Goal: Transaction & Acquisition: Subscribe to service/newsletter

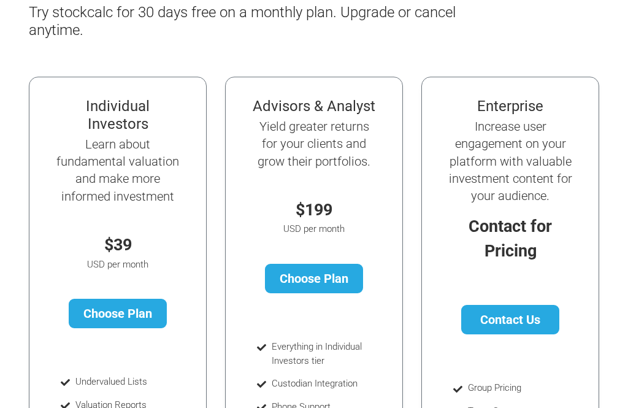
scroll to position [145, 0]
click at [136, 312] on link "Choose Plan" at bounding box center [118, 313] width 99 height 29
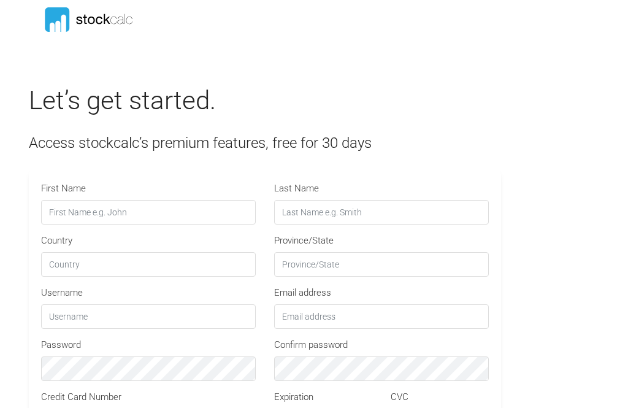
type input "STOCKCALC30"
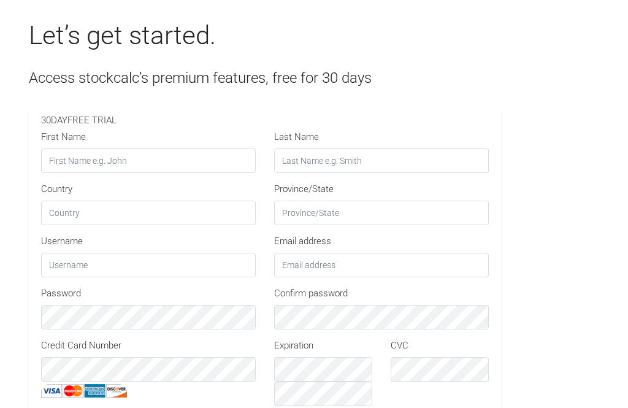
scroll to position [63, 0]
click at [227, 169] on input "First Name" at bounding box center [148, 162] width 215 height 25
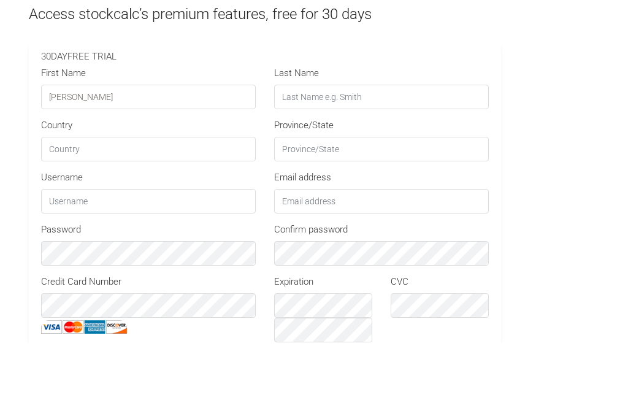
type input "Larry"
click at [334, 150] on input "Last Name" at bounding box center [381, 162] width 215 height 25
type input "Lester"
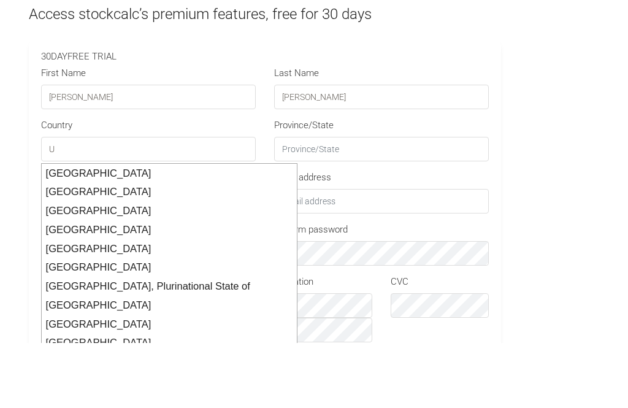
scroll to position [129, 0]
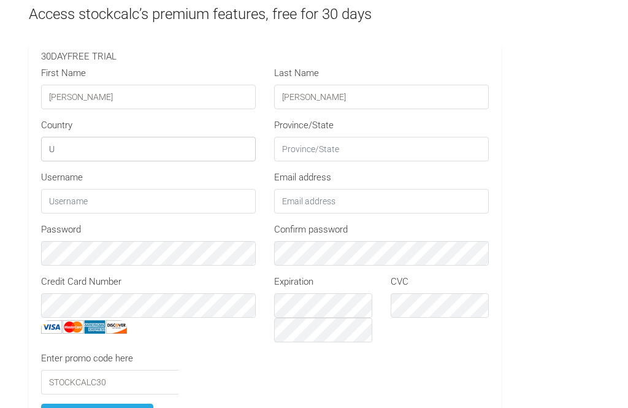
click at [182, 153] on input "U" at bounding box center [148, 149] width 215 height 25
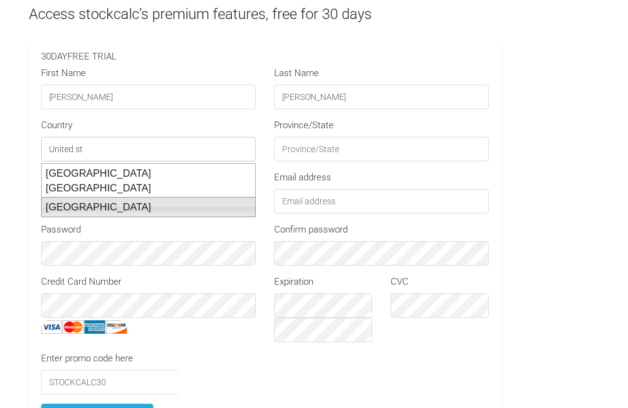
click at [112, 197] on li "United States" at bounding box center [148, 207] width 215 height 20
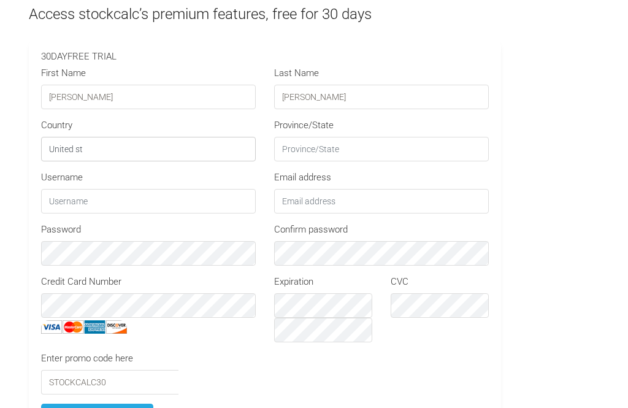
type input "United States"
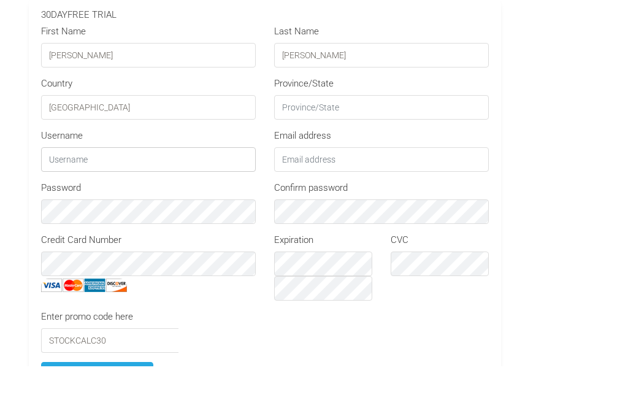
click at [208, 189] on input "text" at bounding box center [148, 201] width 215 height 25
type input "llfamily"
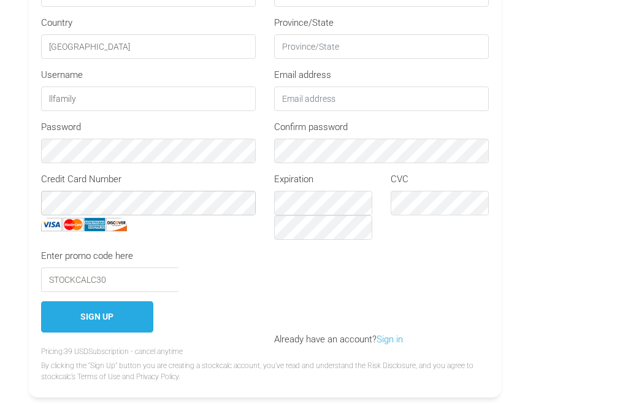
scroll to position [231, 0]
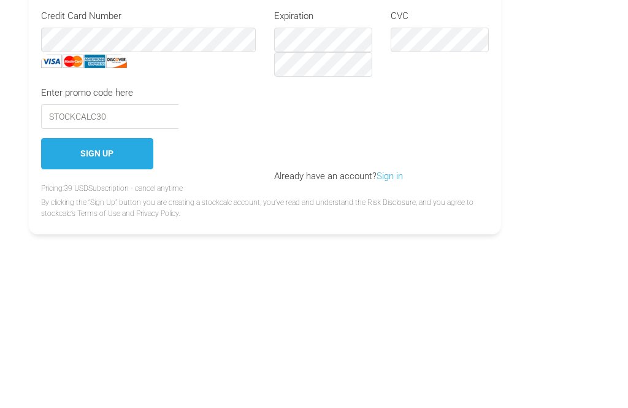
click at [116, 302] on button "Sign Up" at bounding box center [97, 317] width 112 height 31
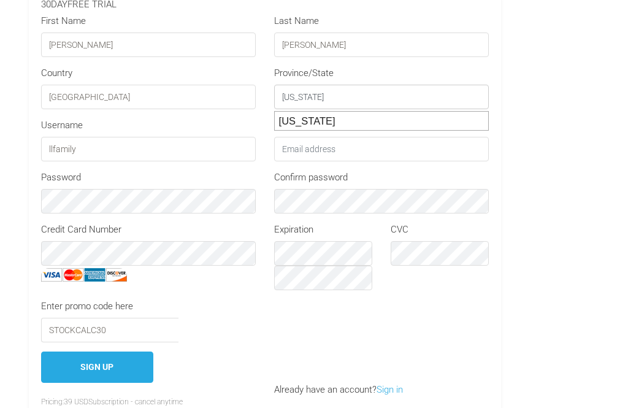
type input "Texas"
click at [367, 155] on input "Email address" at bounding box center [381, 149] width 215 height 25
type input "[EMAIL_ADDRESS][DOMAIN_NAME]"
click at [121, 373] on button "Sign Up" at bounding box center [97, 366] width 112 height 31
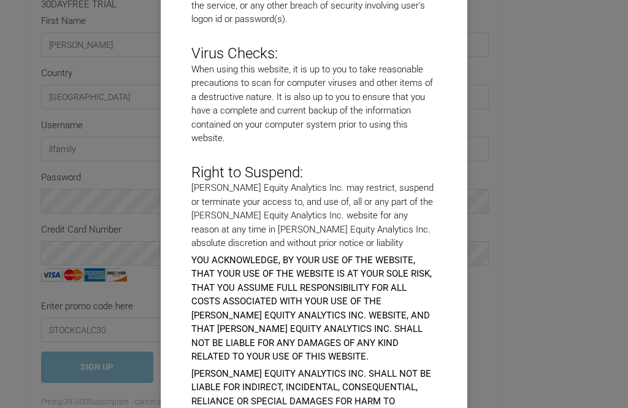
scroll to position [5189, 0]
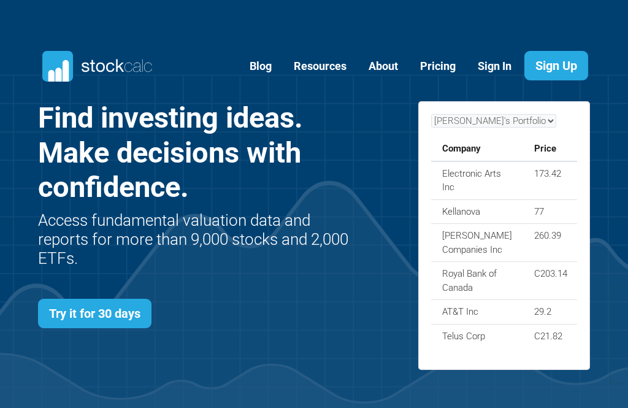
scroll to position [433, 589]
click at [497, 72] on link "Sign In" at bounding box center [494, 67] width 52 height 30
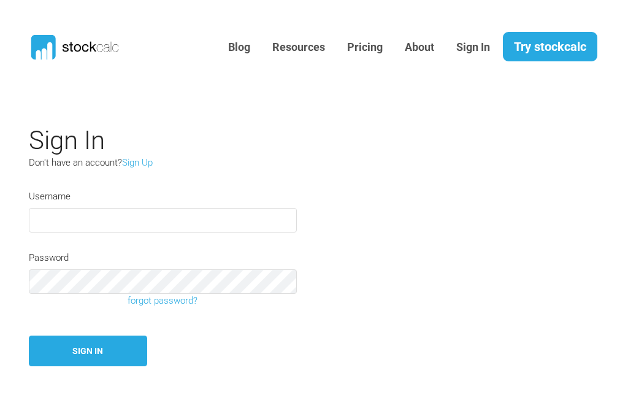
click at [236, 226] on input "text" at bounding box center [163, 220] width 268 height 25
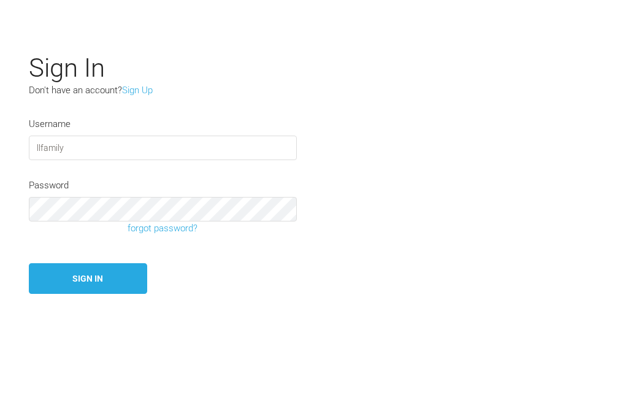
scroll to position [72, 0]
type input "llfamily"
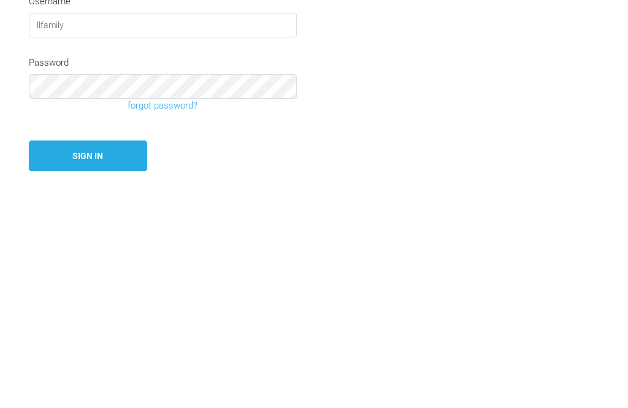
click at [112, 263] on button "Sign In" at bounding box center [88, 278] width 118 height 31
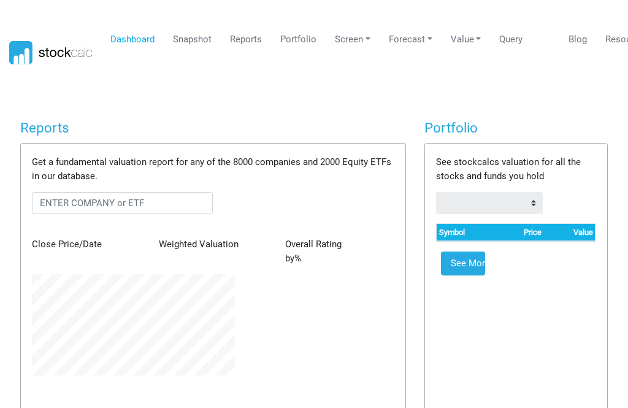
scroll to position [101, 222]
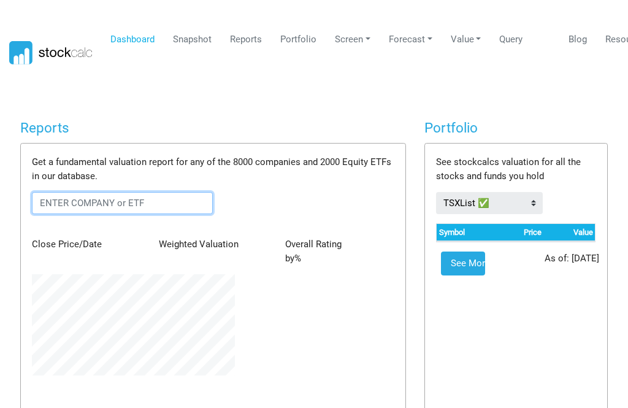
click at [181, 210] on input "text" at bounding box center [122, 203] width 181 height 22
click at [175, 192] on input "text" at bounding box center [122, 203] width 181 height 22
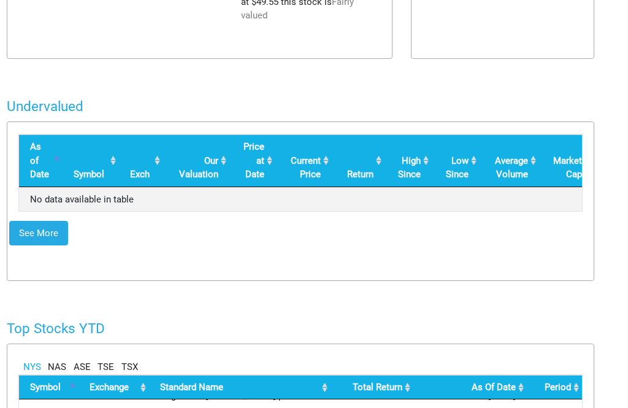
scroll to position [497, 13]
type input "AAPL"
click at [64, 360] on link "NAS" at bounding box center [57, 367] width 18 height 14
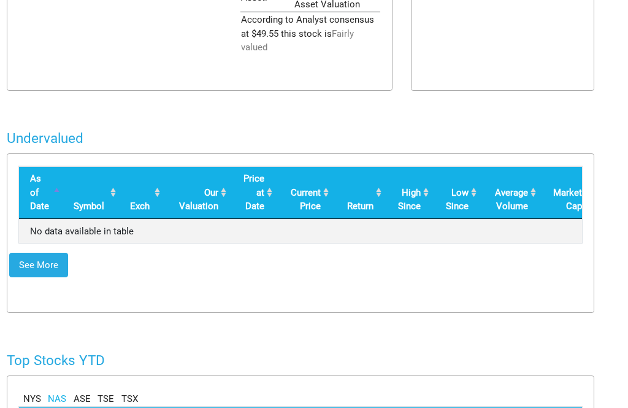
scroll to position [0, 0]
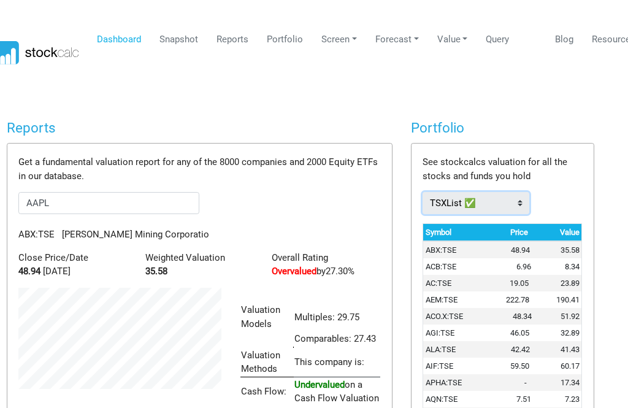
click at [526, 203] on select "Dow30 Stocks TSXList ✅" at bounding box center [475, 203] width 106 height 22
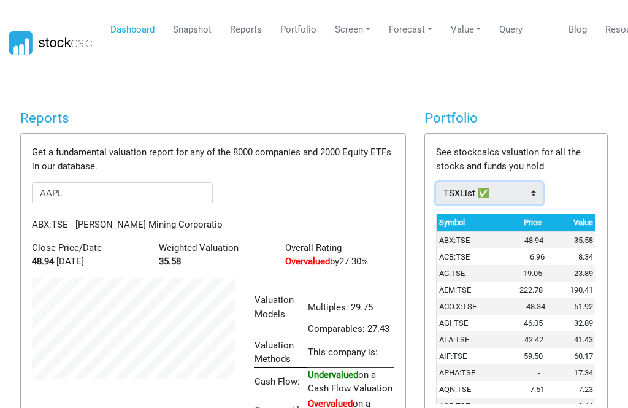
select select "1799434"
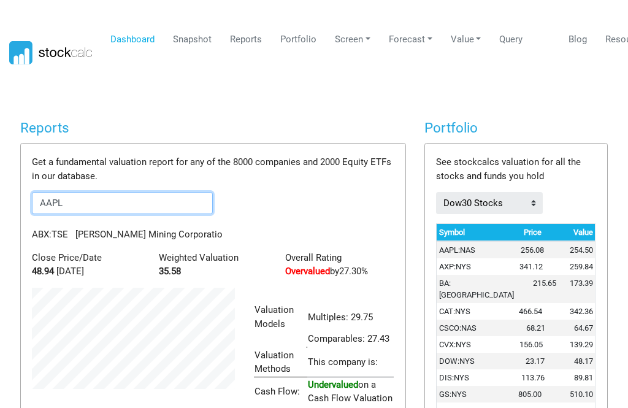
click at [119, 207] on input "AAPL" at bounding box center [122, 203] width 181 height 22
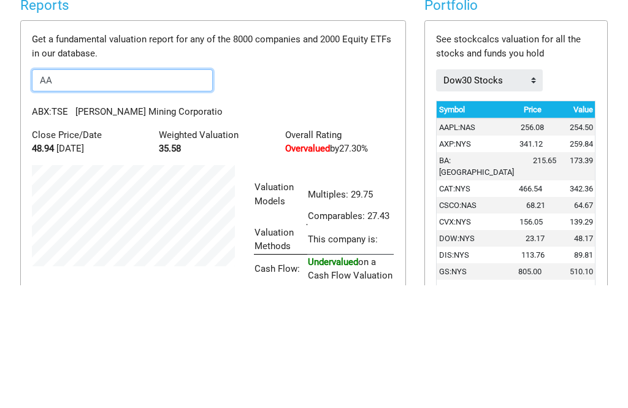
type input "A"
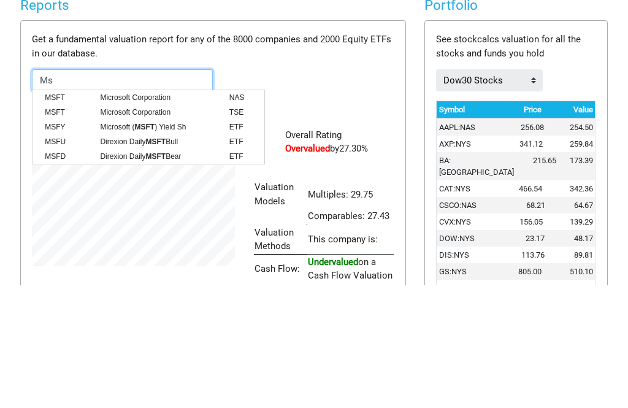
type input "M"
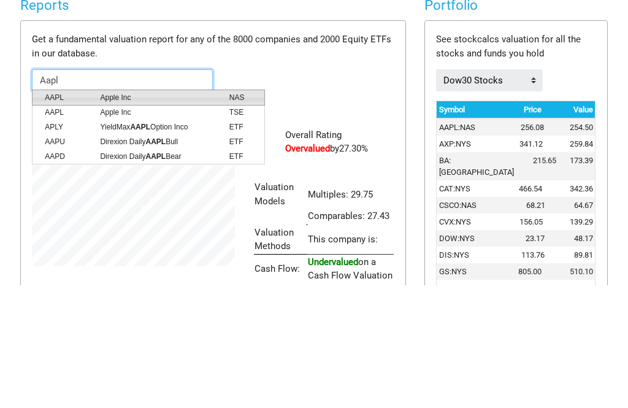
click at [132, 215] on span "Apple Inc" at bounding box center [155, 220] width 129 height 11
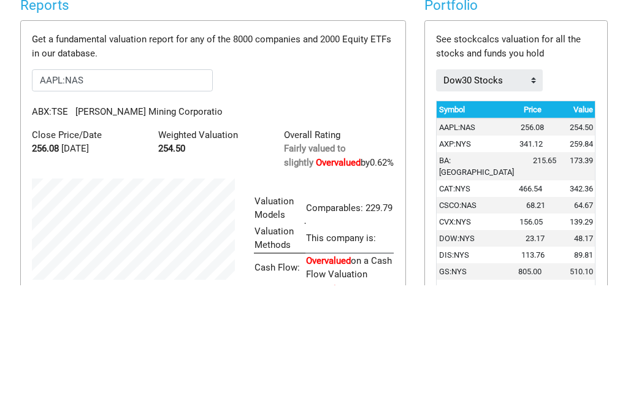
scroll to position [123, 0]
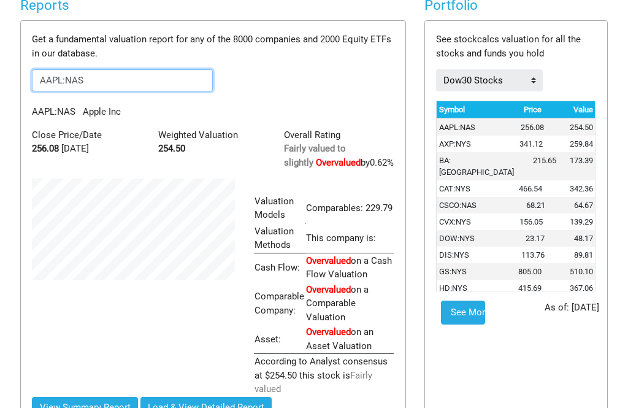
click at [147, 83] on input "AAPL:NAS" at bounding box center [122, 80] width 181 height 22
type input "A"
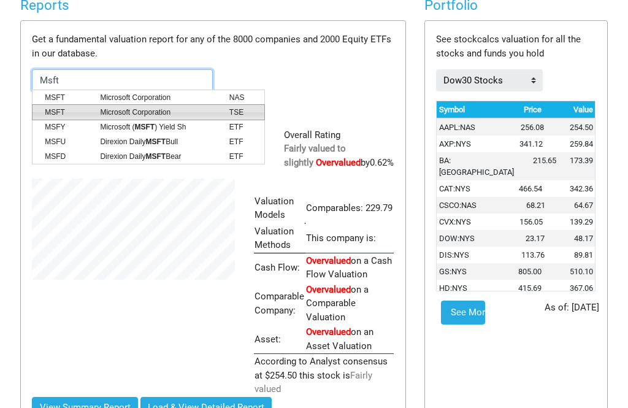
click at [172, 105] on li "MSFT Microsoft Corporation TSE" at bounding box center [148, 112] width 233 height 16
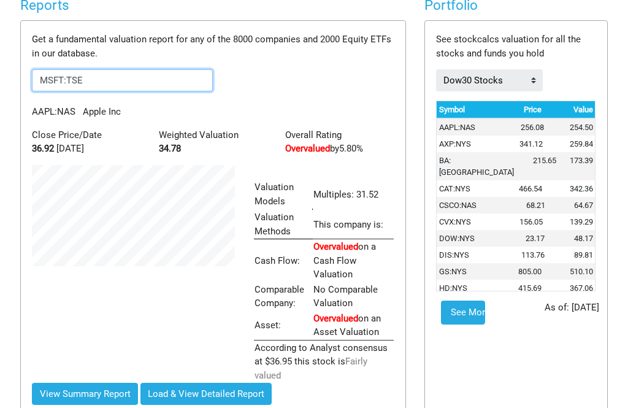
scroll to position [200, 222]
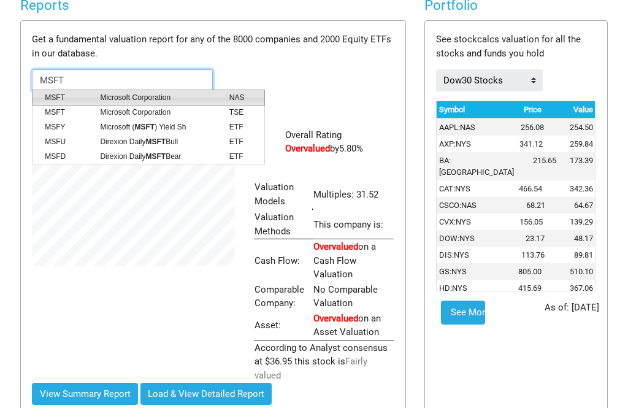
click at [156, 96] on span "Microsoft Corporation" at bounding box center [155, 97] width 129 height 11
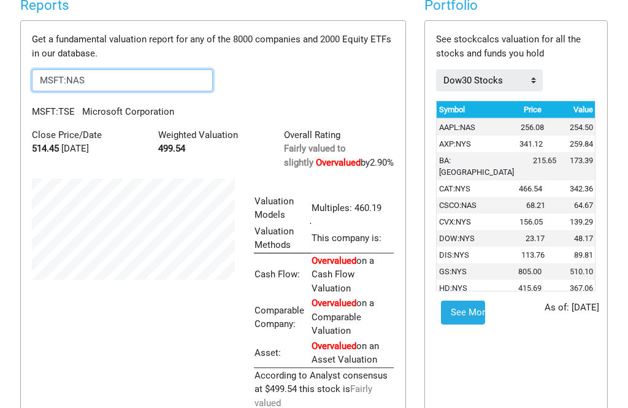
scroll to position [213, 222]
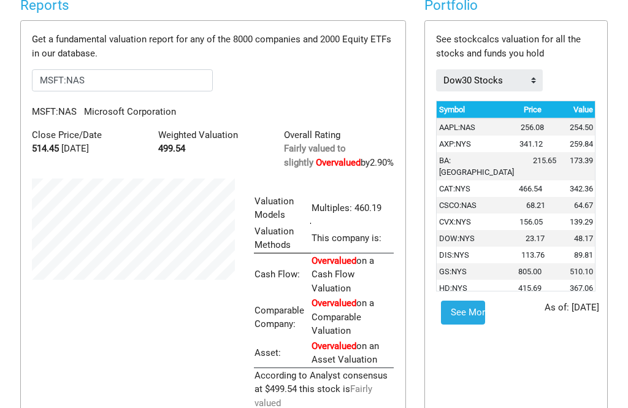
click at [158, 97] on div "Get a fundamental valuation report for any of the 8000 companies and 2000 Equit…" at bounding box center [213, 244] width 384 height 446
click at [148, 72] on input "MSFT:NAS" at bounding box center [122, 80] width 181 height 22
click at [143, 85] on input "MSFT:NAS" at bounding box center [122, 80] width 181 height 22
click at [158, 79] on input "MSFT:NAS" at bounding box center [122, 80] width 181 height 22
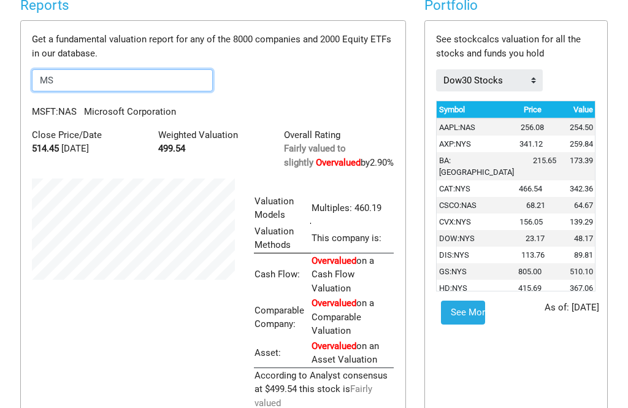
type input "M"
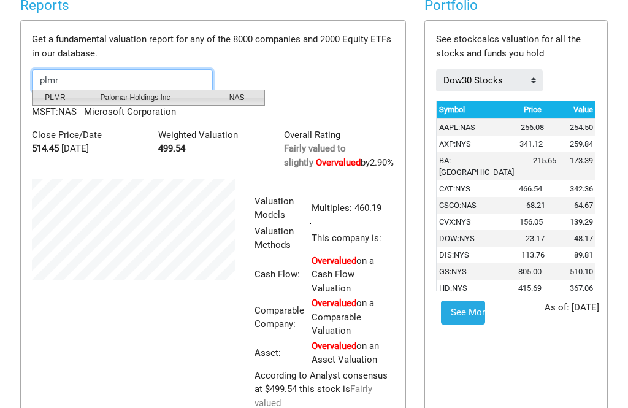
click at [167, 104] on li "PLMR Palomar Holdings Inc NAS" at bounding box center [148, 98] width 233 height 16
type input "PLMR:NAS"
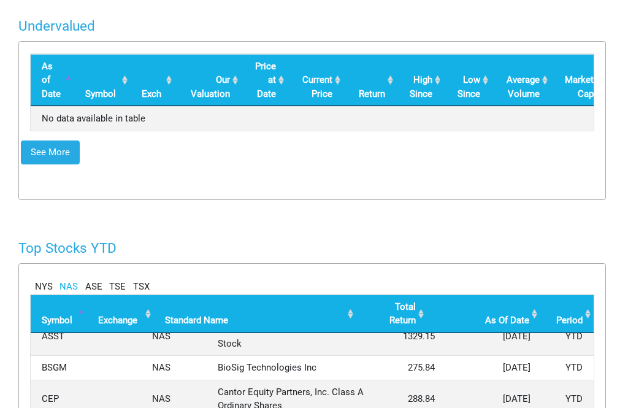
scroll to position [571, 2]
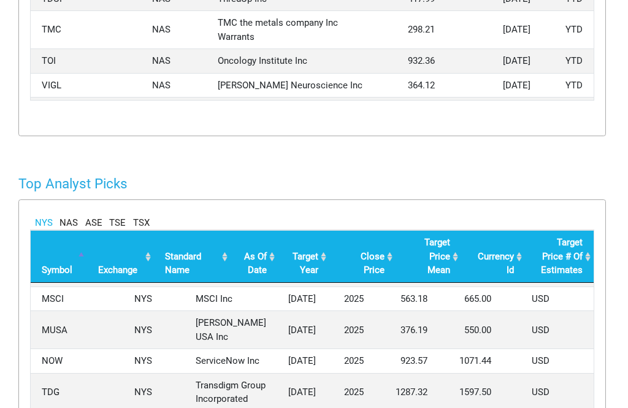
scroll to position [622, 2]
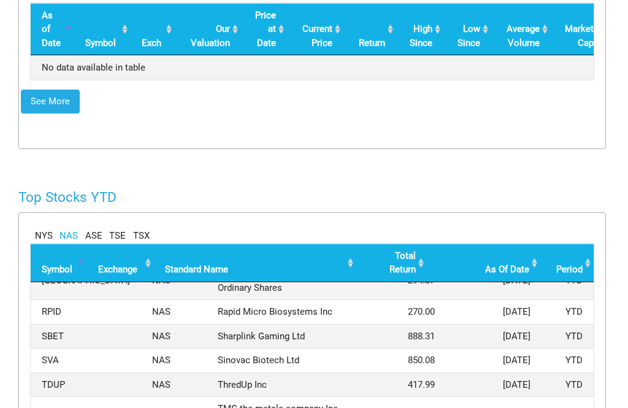
click at [145, 229] on link "TSX" at bounding box center [141, 236] width 17 height 14
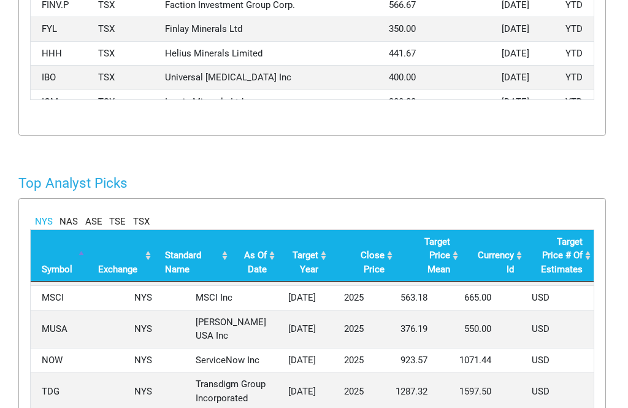
scroll to position [995, 1]
click at [146, 216] on link "TSX" at bounding box center [142, 222] width 17 height 14
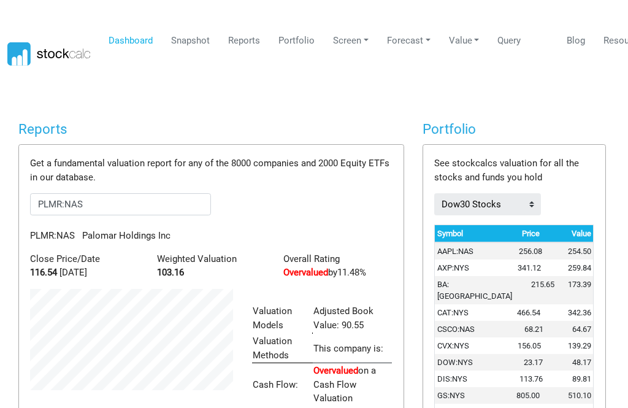
scroll to position [0, 2]
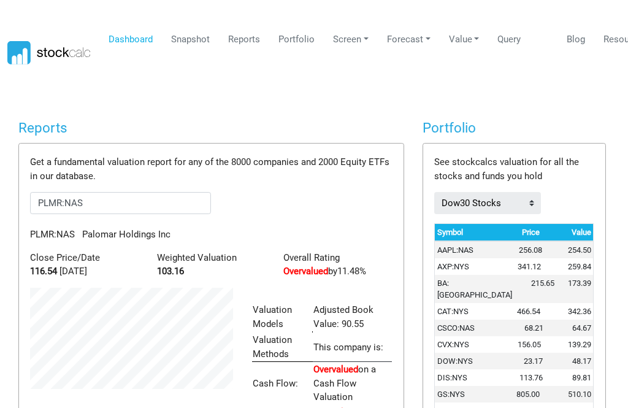
click at [304, 48] on link "Portfolio" at bounding box center [296, 39] width 45 height 23
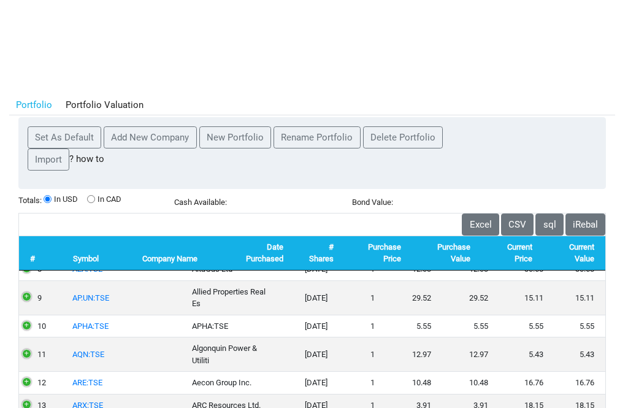
scroll to position [196, 0]
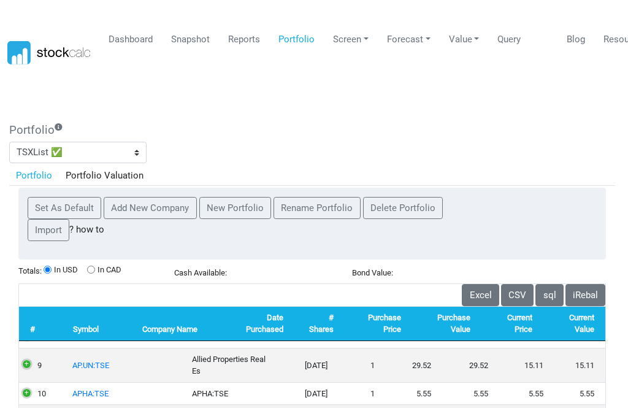
click at [419, 48] on link "Forecast" at bounding box center [409, 39] width 53 height 23
click at [430, 137] on link "Growth Rate" at bounding box center [424, 132] width 82 height 23
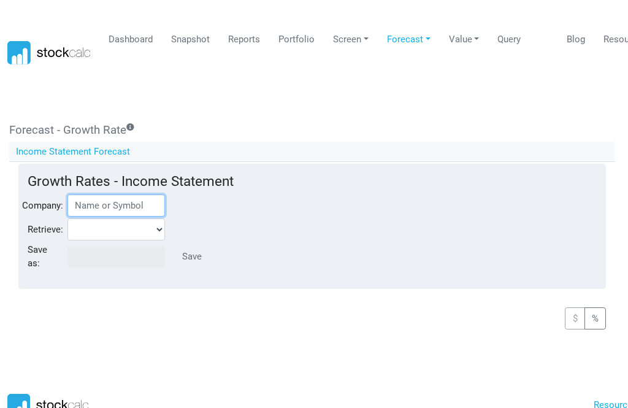
click at [143, 205] on input "Company:" at bounding box center [116, 205] width 98 height 22
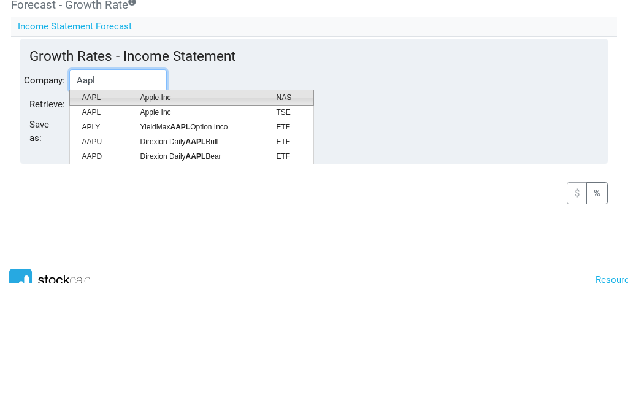
click at [174, 215] on li "AAPL Apple Inc NAS" at bounding box center [191, 223] width 245 height 16
type input "AAPL:NAS"
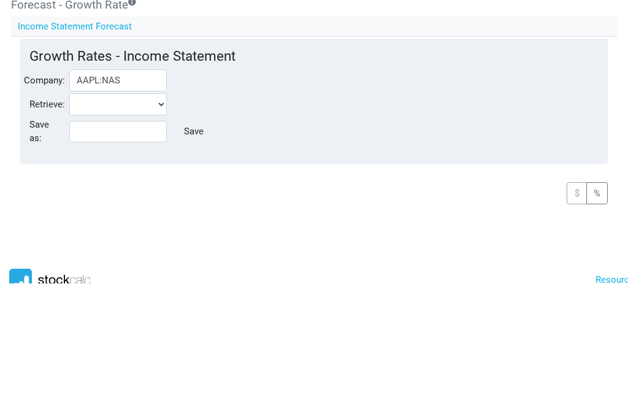
click at [514, 218] on div "Retrieve:" at bounding box center [314, 229] width 588 height 22
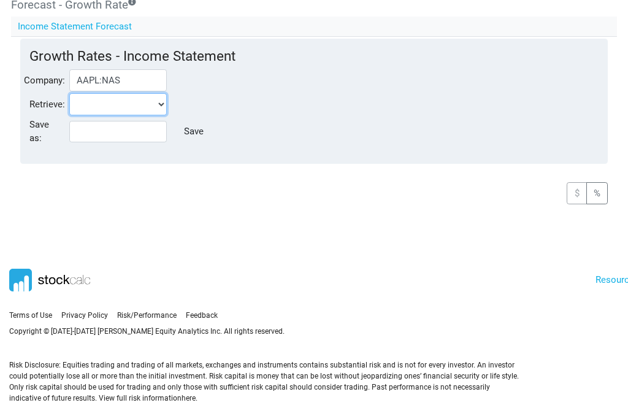
click at [163, 104] on select at bounding box center [118, 104] width 98 height 22
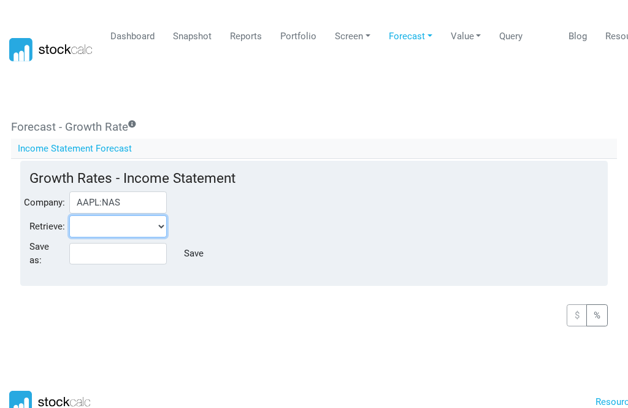
scroll to position [0, 0]
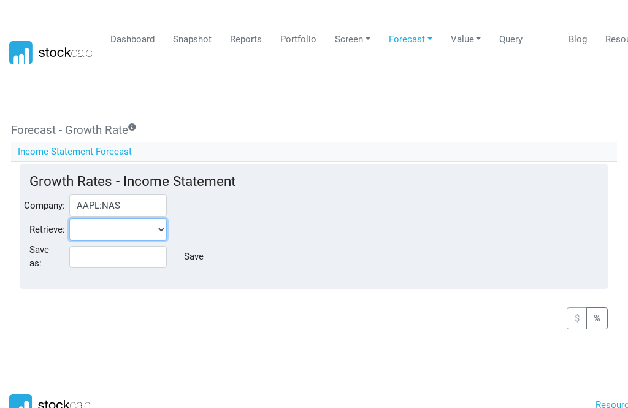
click at [160, 236] on select at bounding box center [118, 229] width 98 height 22
click at [161, 231] on select at bounding box center [118, 229] width 98 height 22
click at [162, 229] on select at bounding box center [118, 229] width 98 height 22
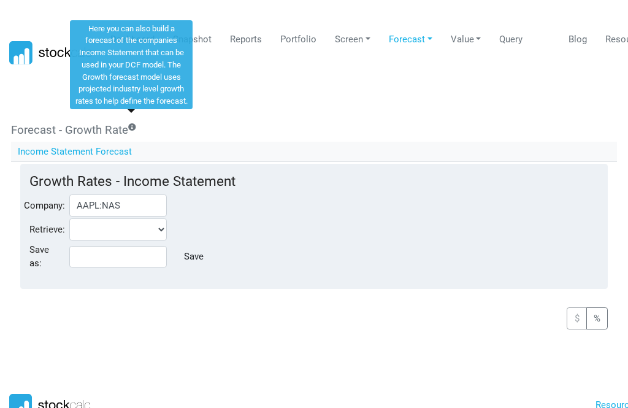
click at [130, 128] on icon at bounding box center [132, 127] width 8 height 8
click at [253, 111] on body "Dashboard Snapshot Reports Portfolio Screen Stock Screener Sector ETF Industry …" at bounding box center [314, 204] width 628 height 408
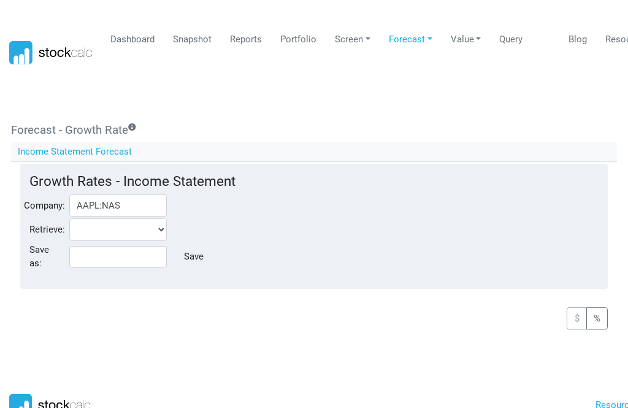
click at [469, 38] on link "Value" at bounding box center [466, 39] width 40 height 23
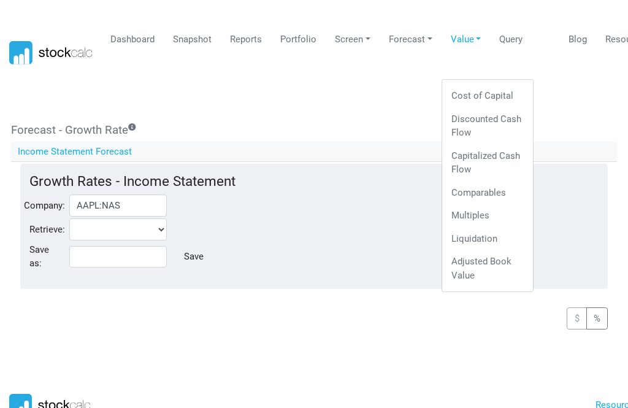
click at [250, 43] on link "Reports" at bounding box center [246, 39] width 41 height 23
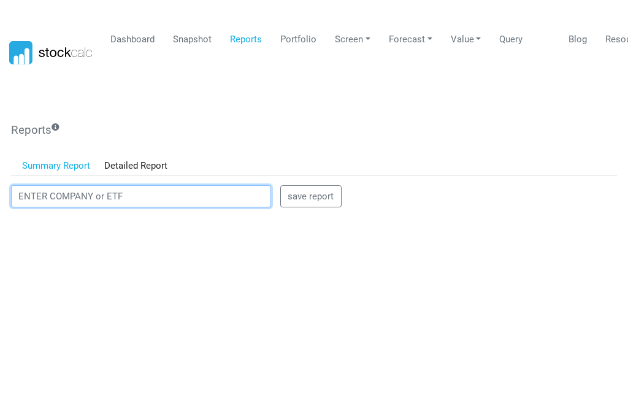
click at [169, 199] on input "text" at bounding box center [141, 196] width 260 height 22
click at [153, 193] on input "text" at bounding box center [141, 196] width 260 height 22
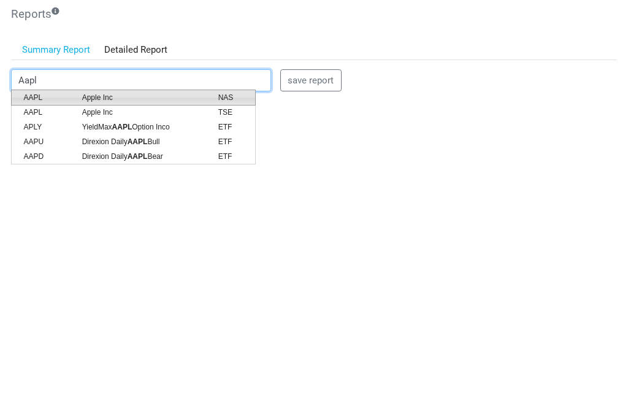
click at [109, 208] on span "Apple Inc" at bounding box center [141, 213] width 136 height 11
type input "AAPL:NAS"
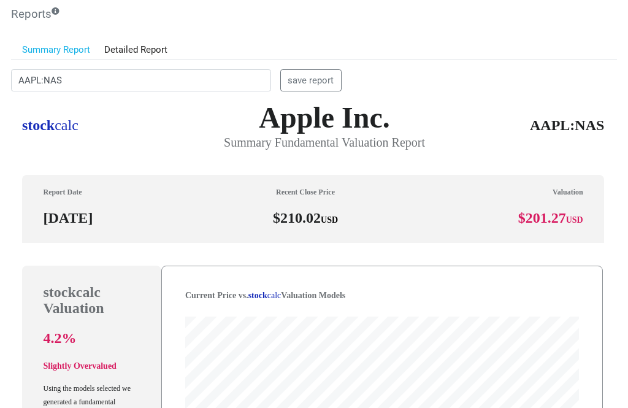
click at [152, 49] on link "Detailed Report" at bounding box center [135, 49] width 77 height 21
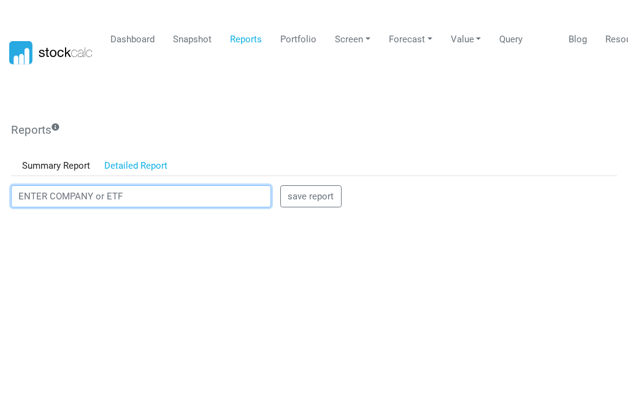
click at [154, 194] on input "text" at bounding box center [141, 196] width 260 height 22
click at [159, 204] on input "text" at bounding box center [141, 196] width 260 height 22
click at [129, 196] on input "text" at bounding box center [141, 196] width 260 height 22
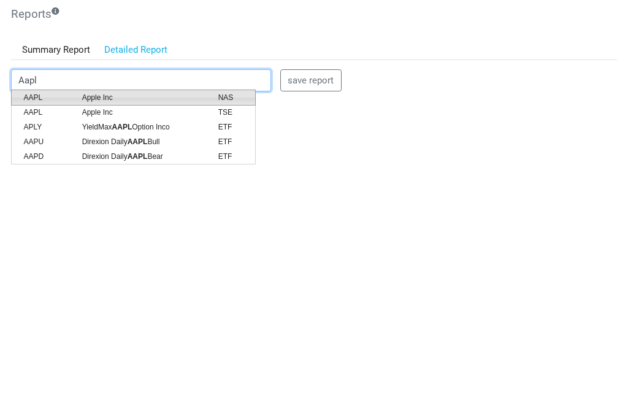
click at [117, 205] on li "AAPL Apple Inc NAS" at bounding box center [133, 213] width 245 height 16
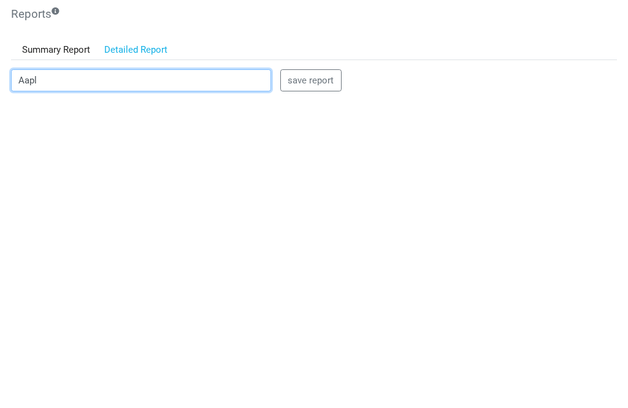
type input "AAPL:NAS"
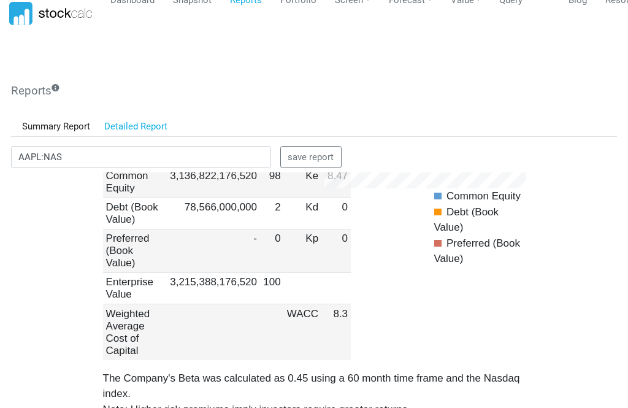
scroll to position [1617, 0]
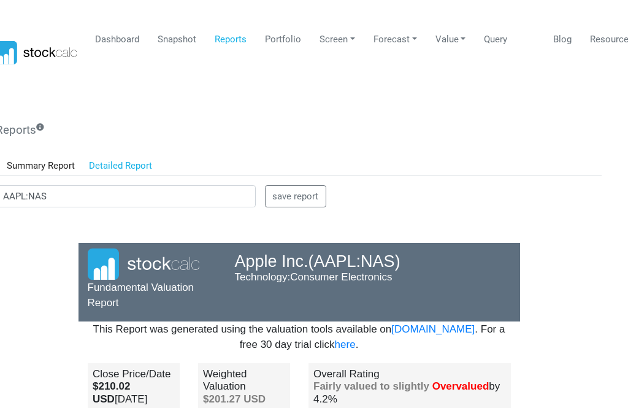
click at [128, 41] on link "Dashboard" at bounding box center [117, 39] width 53 height 23
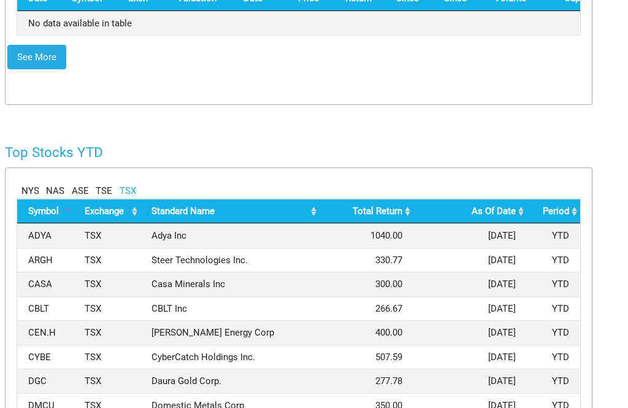
scroll to position [0, 0]
click at [54, 272] on td "CASA" at bounding box center [46, 284] width 56 height 25
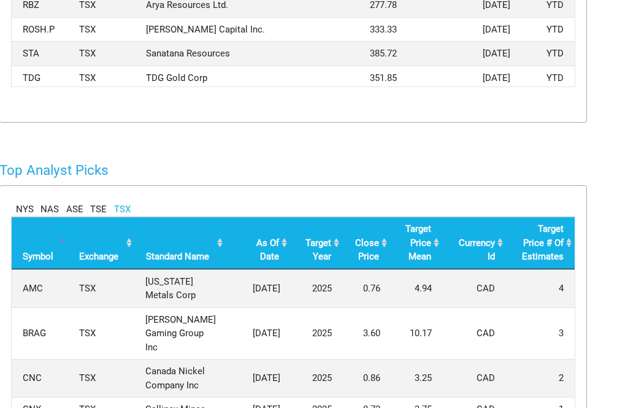
scroll to position [986, 21]
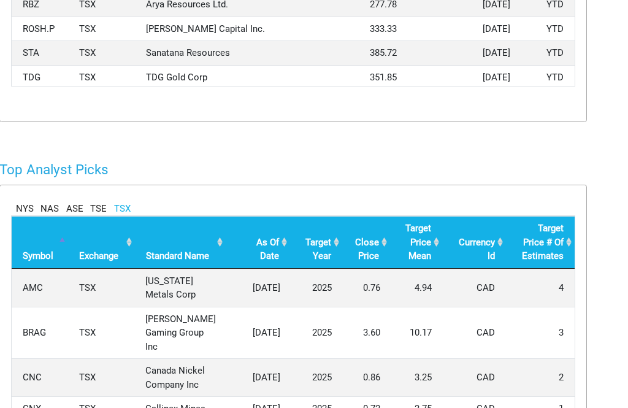
click at [52, 204] on link "NAS" at bounding box center [49, 209] width 18 height 14
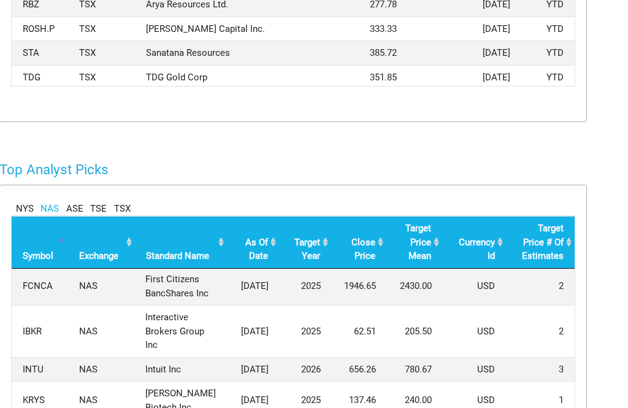
scroll to position [216, 0]
click at [46, 356] on td "IBKR" at bounding box center [40, 330] width 56 height 52
click at [190, 356] on td "Interactive Brokers Group Inc" at bounding box center [180, 330] width 93 height 52
click at [194, 356] on td "Interactive Brokers Group Inc" at bounding box center [180, 330] width 93 height 52
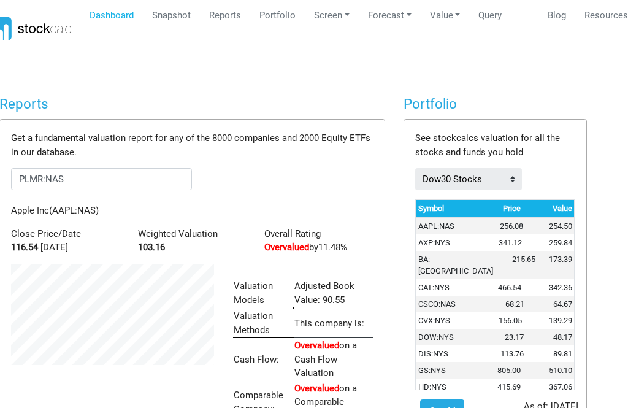
scroll to position [0, 20]
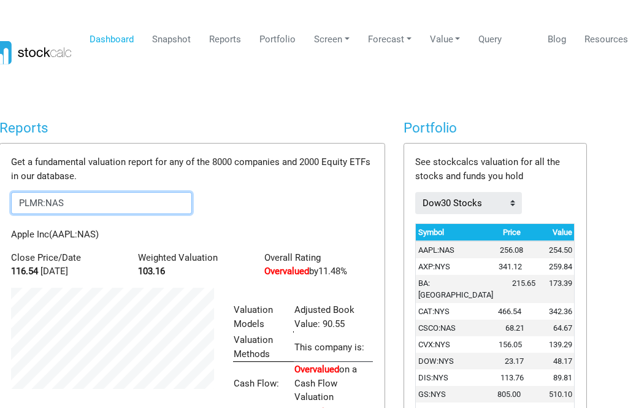
click at [130, 205] on input "PLMR:NAS" at bounding box center [102, 203] width 181 height 22
click at [145, 208] on input "PLMR:NAS" at bounding box center [102, 203] width 181 height 22
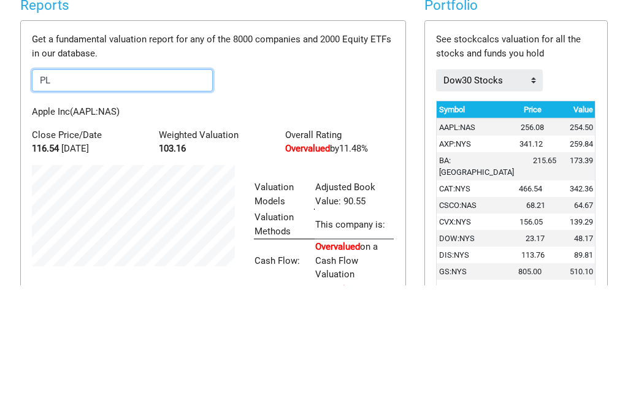
type input "P"
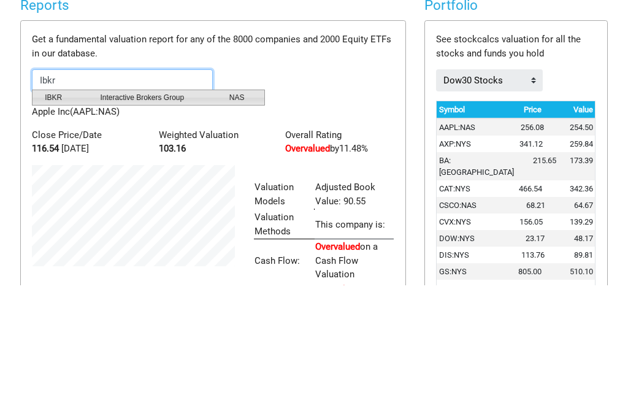
click at [190, 215] on span "Interactive Brokers Group" at bounding box center [155, 220] width 129 height 11
type input "IBKR:NAS"
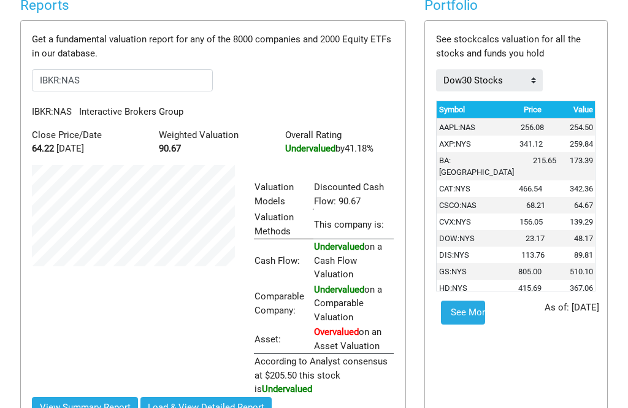
scroll to position [160, 0]
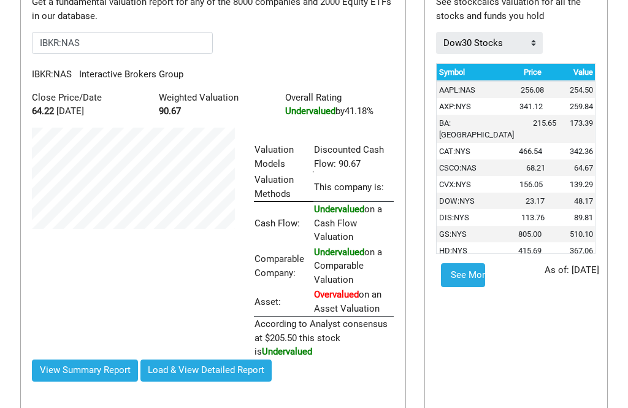
click at [114, 381] on button "View Summary Report" at bounding box center [85, 370] width 106 height 22
type input "IBKR:NAS"
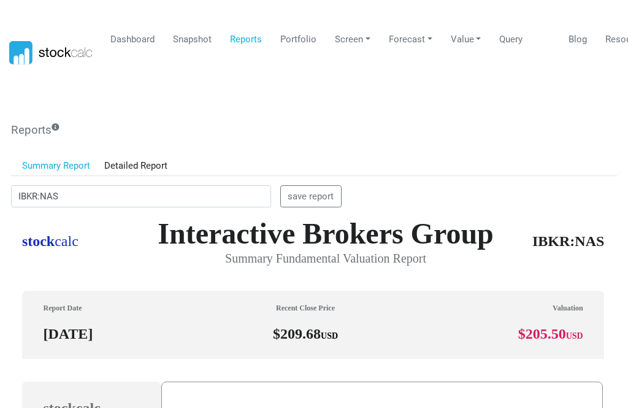
scroll to position [0, 0]
click at [147, 47] on link "Dashboard" at bounding box center [132, 39] width 53 height 23
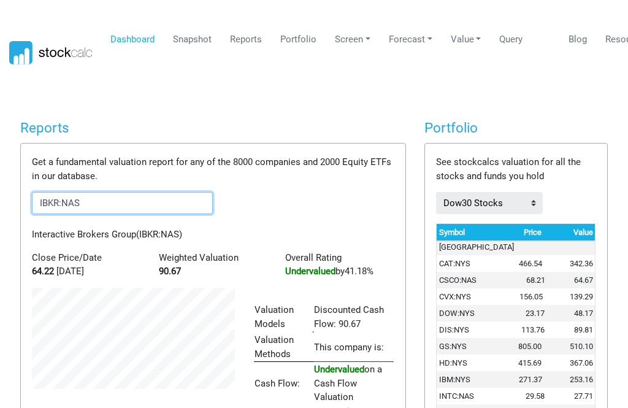
click at [140, 205] on input "IBKR:NAS" at bounding box center [122, 203] width 181 height 22
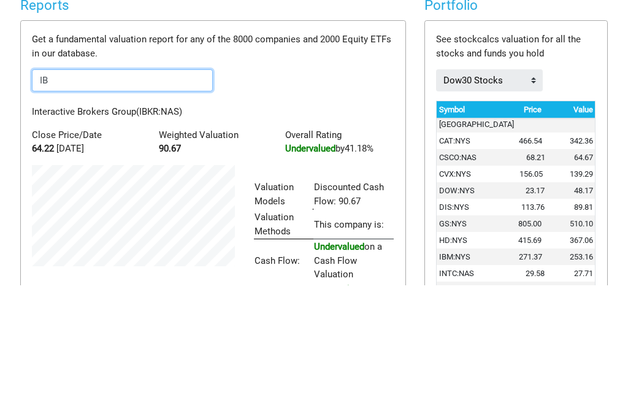
type input "I"
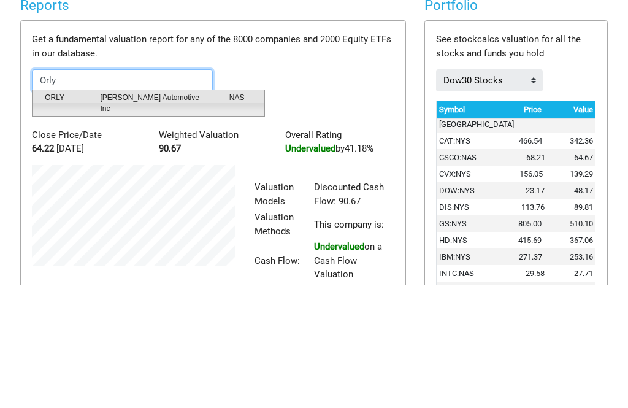
click at [163, 215] on span "[PERSON_NAME] Automotive Inc" at bounding box center [155, 226] width 129 height 22
type input "ORLY:NAS"
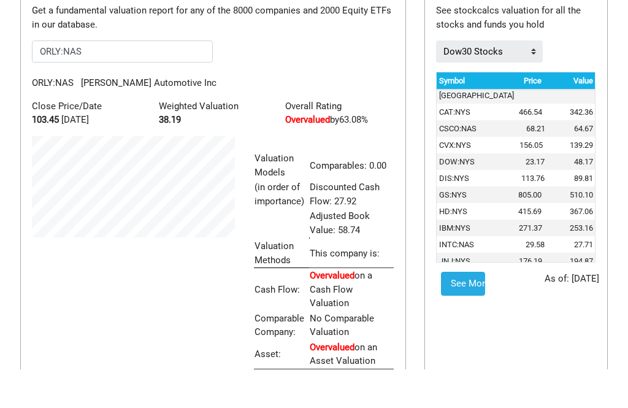
scroll to position [152, 0]
